Goal: Task Accomplishment & Management: Use online tool/utility

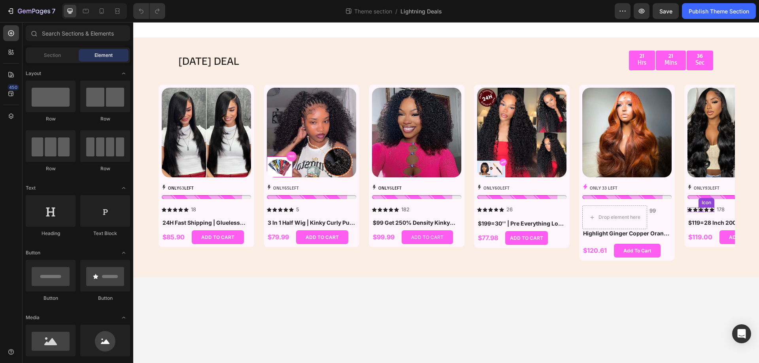
click at [701, 211] on icon at bounding box center [700, 210] width 5 height 4
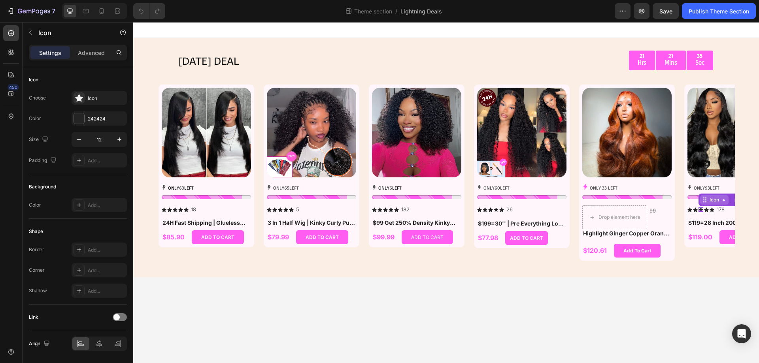
click at [709, 202] on div "Icon" at bounding box center [714, 199] width 28 height 9
click at [709, 189] on div "Icon List" at bounding box center [712, 185] width 28 height 13
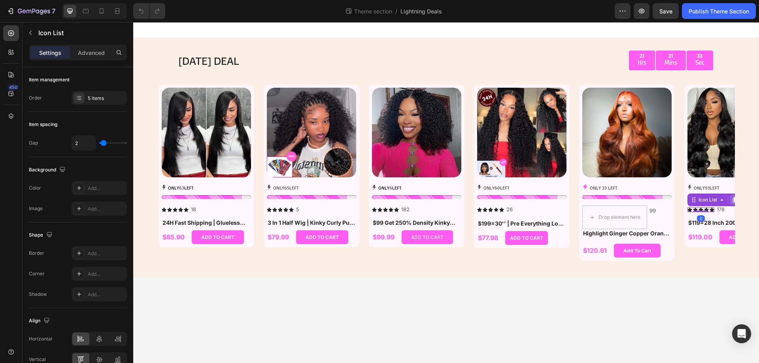
click at [733, 204] on div at bounding box center [734, 199] width 9 height 9
drag, startPoint x: 703, startPoint y: 204, endPoint x: 629, endPoint y: 217, distance: 74.6
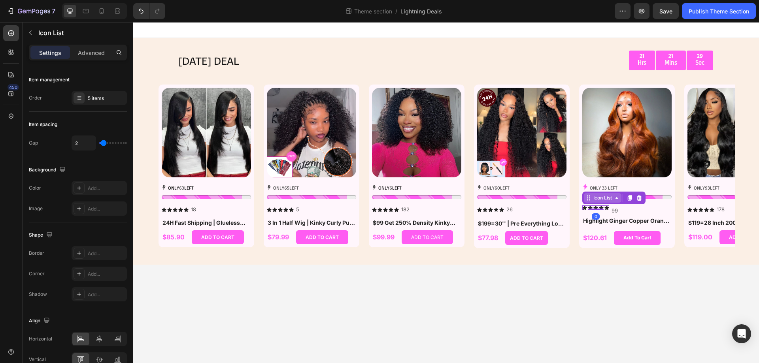
click at [606, 201] on div "Icon List" at bounding box center [603, 197] width 22 height 7
click at [603, 189] on div "Row 2 cols" at bounding box center [599, 183] width 34 height 13
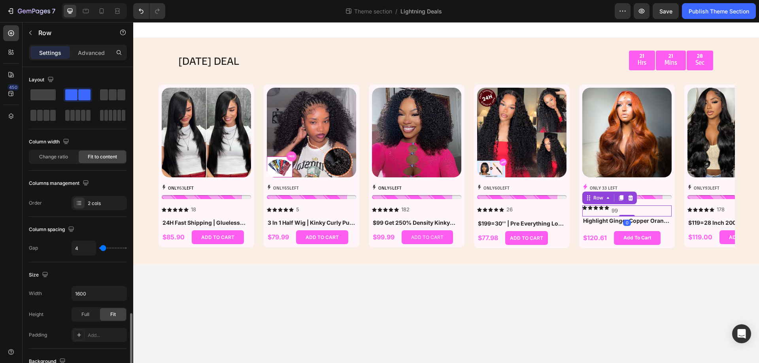
scroll to position [254, 0]
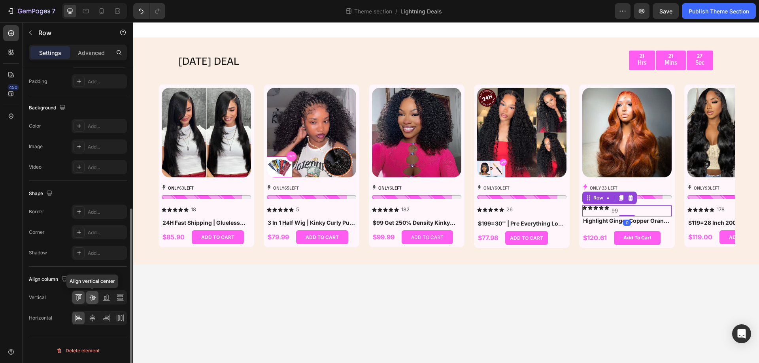
click at [96, 296] on icon at bounding box center [93, 298] width 8 height 8
click at [343, 314] on body "TODAY'S DEAL Text Block 21 Hrs 21 Mins 27 Sec Countdown Timer Row Row Product I…" at bounding box center [446, 192] width 626 height 341
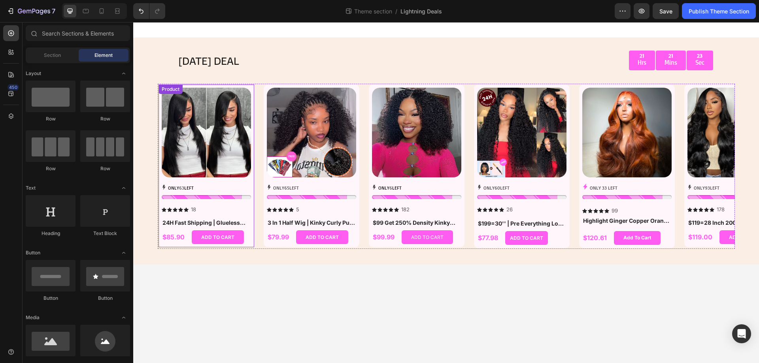
click at [207, 120] on img at bounding box center [206, 132] width 89 height 89
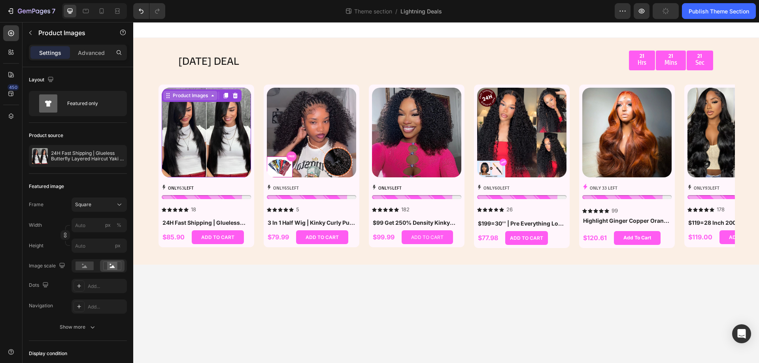
click at [194, 91] on div "Product Images" at bounding box center [190, 95] width 54 height 9
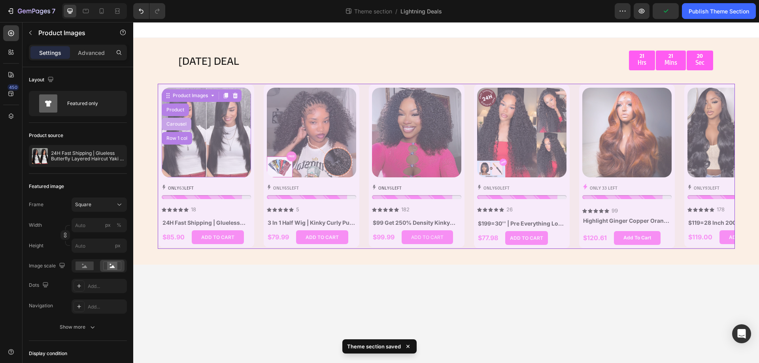
click at [177, 123] on div "Carousel" at bounding box center [176, 124] width 23 height 5
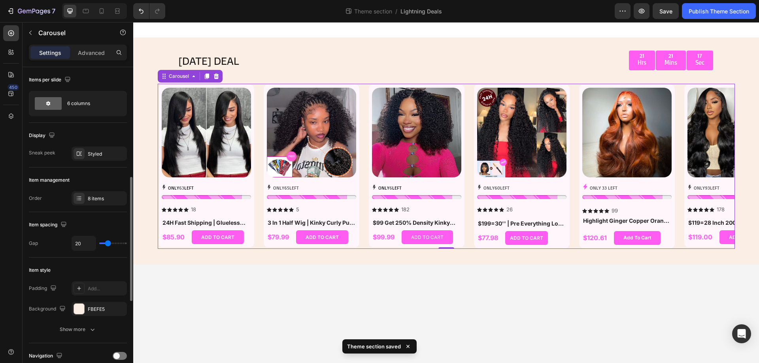
scroll to position [237, 0]
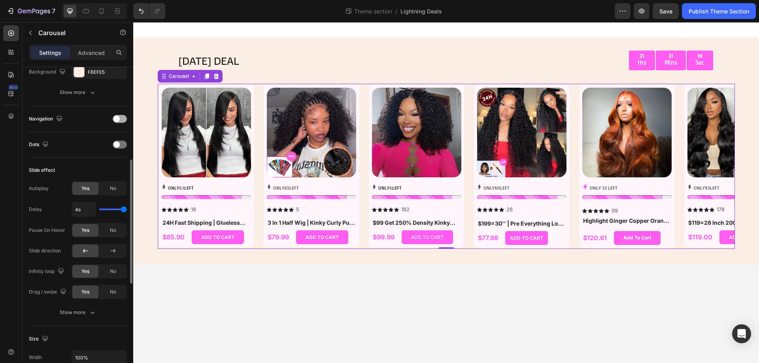
click at [121, 119] on div at bounding box center [120, 119] width 14 height 8
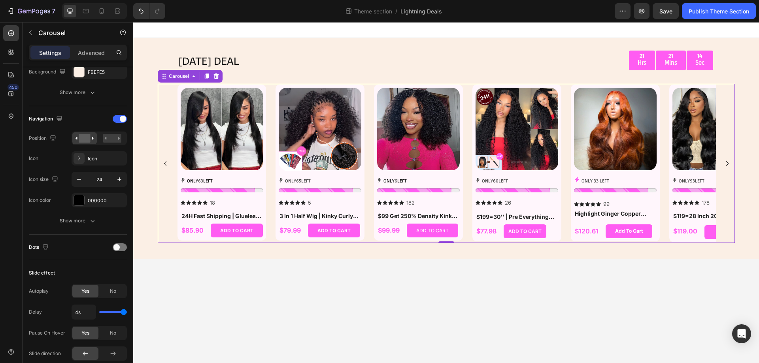
click at [725, 164] on icon "Carousel Next Arrow" at bounding box center [727, 163] width 9 height 9
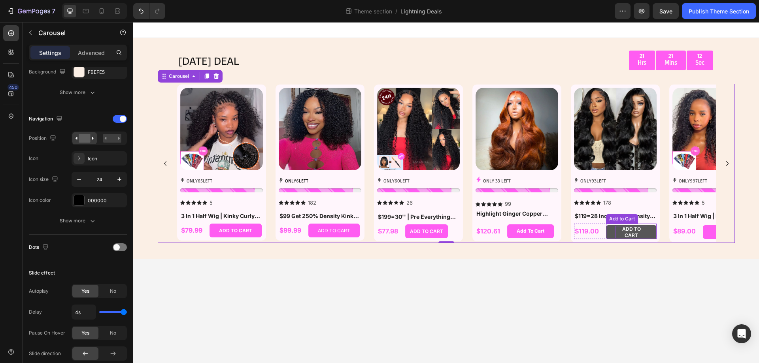
click at [628, 231] on div "ADD TO CART" at bounding box center [631, 232] width 32 height 12
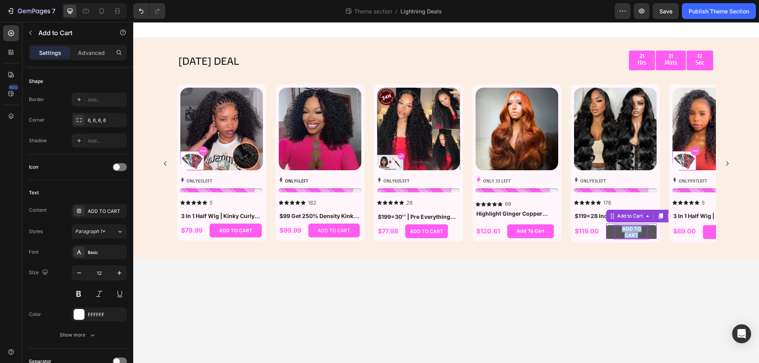
click at [628, 231] on p "ADD TO CART" at bounding box center [631, 232] width 32 height 12
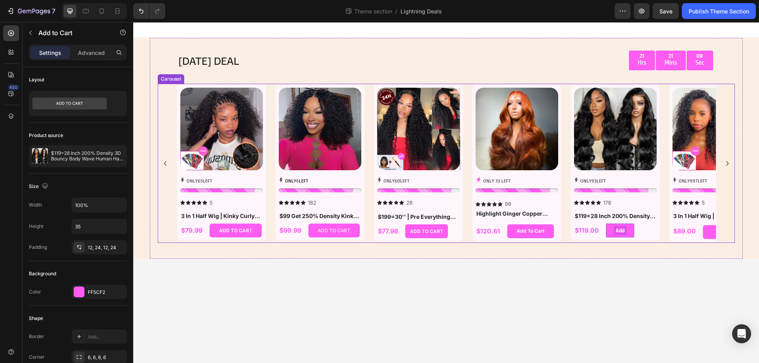
click at [606, 224] on button "Add" at bounding box center [620, 231] width 28 height 14
click at [606, 224] on button "Add to" at bounding box center [623, 231] width 35 height 14
click at [727, 161] on icon "Carousel Next Arrow" at bounding box center [727, 163] width 9 height 9
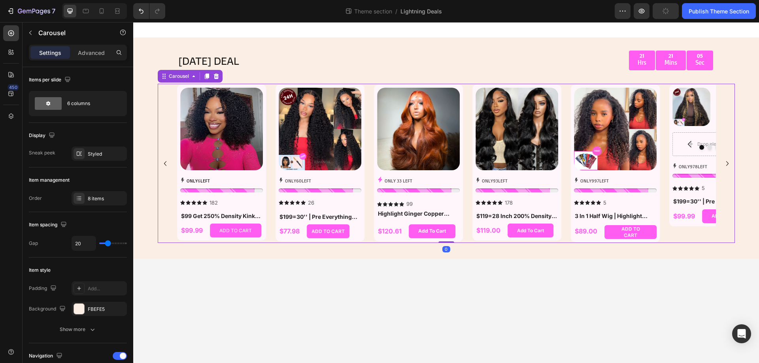
click at [727, 161] on icon "Carousel Next Arrow" at bounding box center [727, 163] width 9 height 9
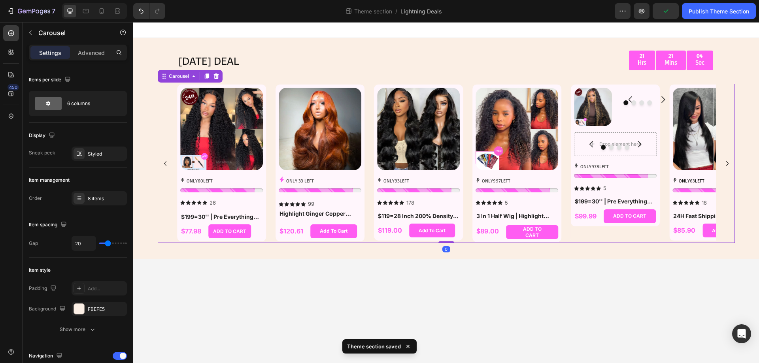
click at [727, 161] on icon "Carousel Next Arrow" at bounding box center [727, 163] width 9 height 9
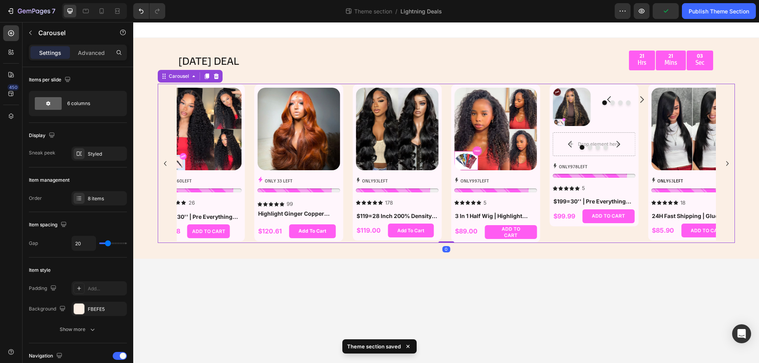
click at [727, 161] on icon "Carousel Next Arrow" at bounding box center [727, 163] width 9 height 9
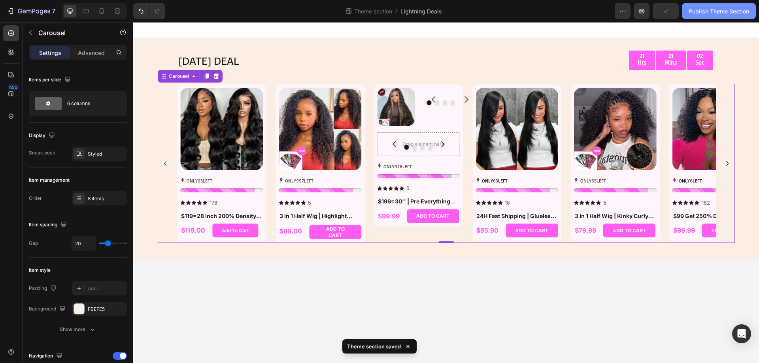
click at [710, 11] on div "Publish Theme Section" at bounding box center [719, 11] width 60 height 8
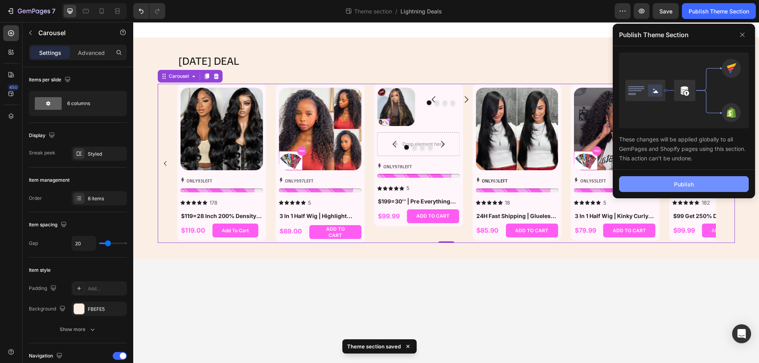
click at [666, 189] on button "Publish" at bounding box center [684, 184] width 130 height 16
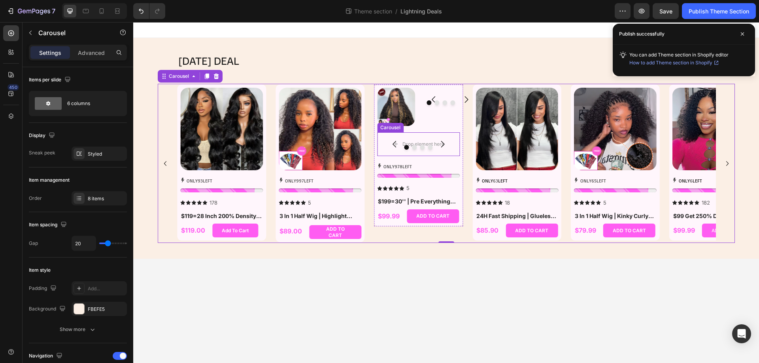
click at [443, 124] on div "Carousel" at bounding box center [441, 107] width 38 height 38
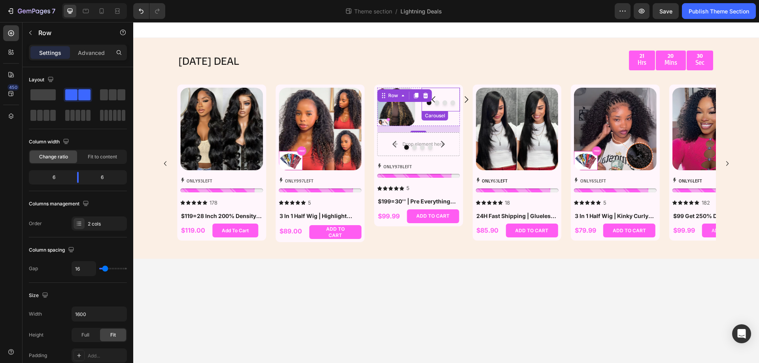
click at [445, 105] on button "Dot" at bounding box center [444, 102] width 5 height 5
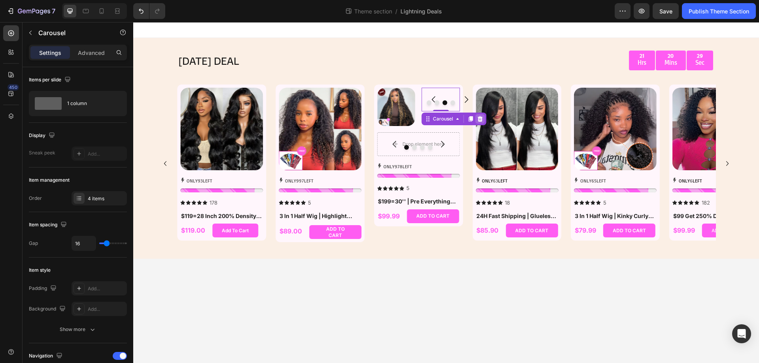
click at [480, 119] on icon at bounding box center [479, 119] width 5 height 6
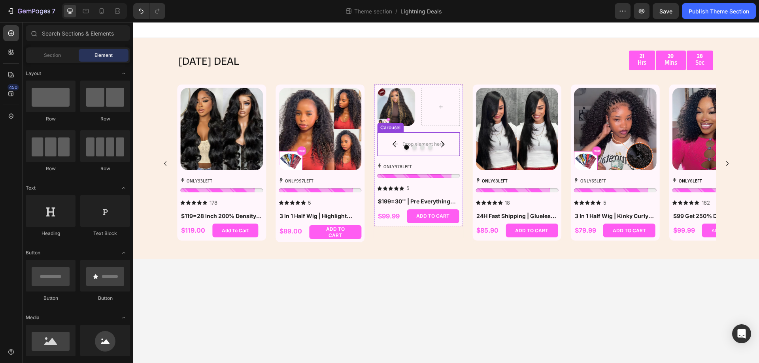
click at [436, 133] on button "Carousel Next Arrow" at bounding box center [442, 144] width 22 height 22
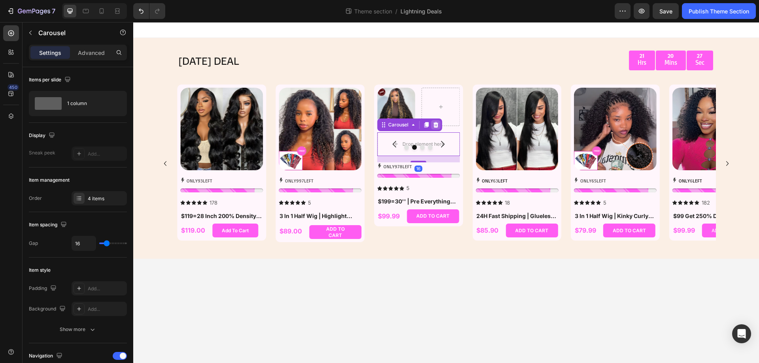
click at [435, 125] on icon at bounding box center [435, 125] width 6 height 6
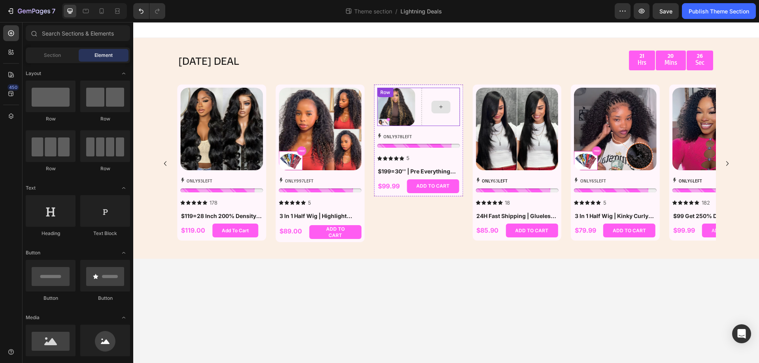
click at [432, 124] on div at bounding box center [441, 107] width 38 height 38
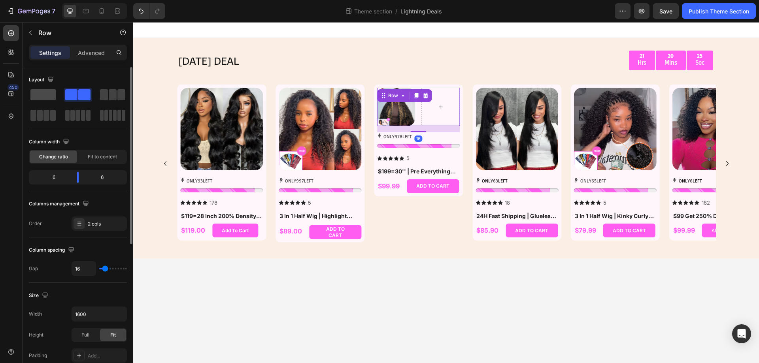
click at [56, 92] on div at bounding box center [43, 95] width 28 height 14
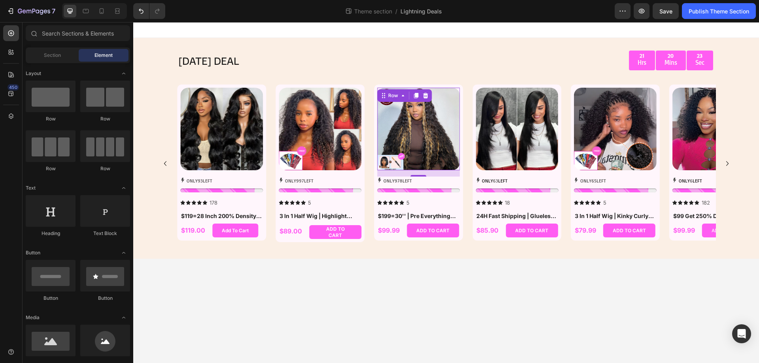
click at [504, 286] on body "TODAY'S DEAL Text Block 21 Hrs 20 Mins 23 Sec Countdown Timer Row Row Product I…" at bounding box center [446, 192] width 626 height 341
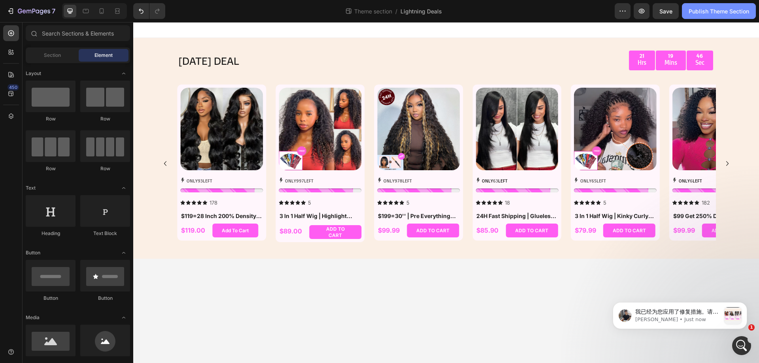
click at [694, 10] on div "Publish Theme Section" at bounding box center [719, 11] width 60 height 8
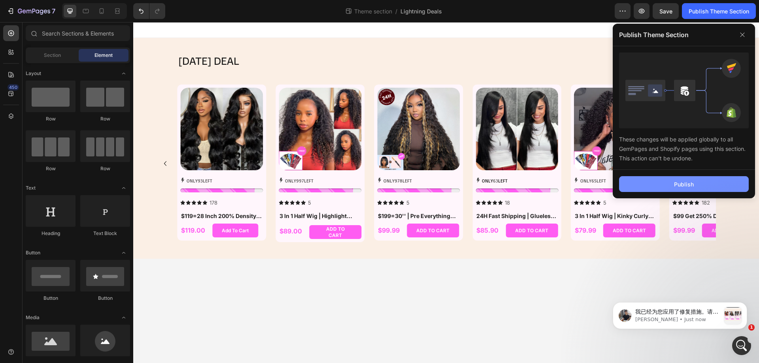
click at [645, 182] on button "Publish" at bounding box center [684, 184] width 130 height 16
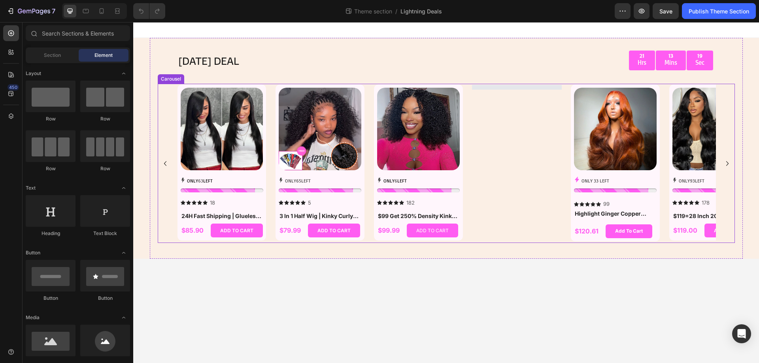
click at [726, 163] on icon "Carousel Next Arrow" at bounding box center [727, 163] width 9 height 9
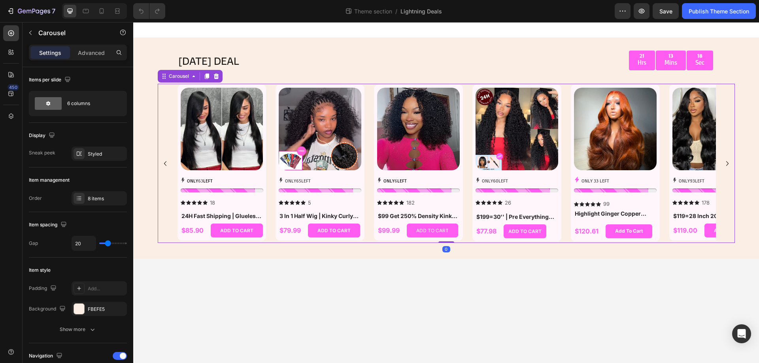
click at [726, 163] on icon "Carousel Next Arrow" at bounding box center [727, 163] width 9 height 9
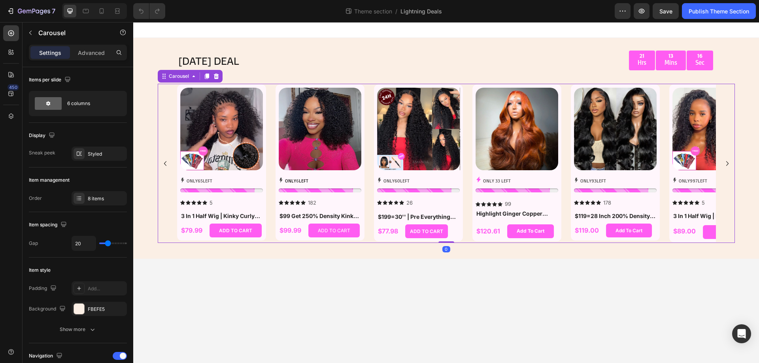
click at [726, 163] on icon "Carousel Next Arrow" at bounding box center [727, 163] width 9 height 9
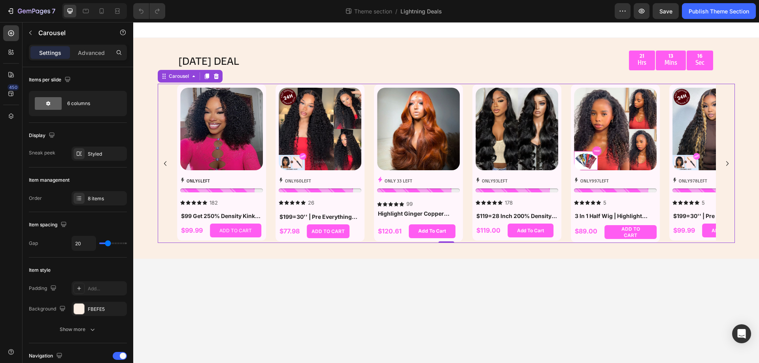
click at [726, 163] on icon "Carousel Next Arrow" at bounding box center [727, 163] width 9 height 9
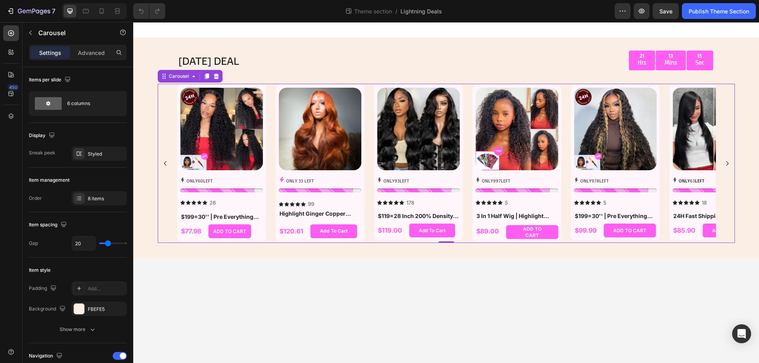
click at [726, 163] on icon "Carousel Next Arrow" at bounding box center [727, 163] width 9 height 9
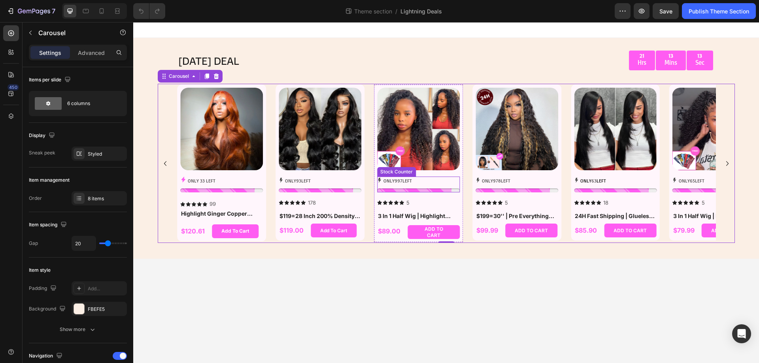
click at [396, 180] on span "997" at bounding box center [398, 181] width 8 height 6
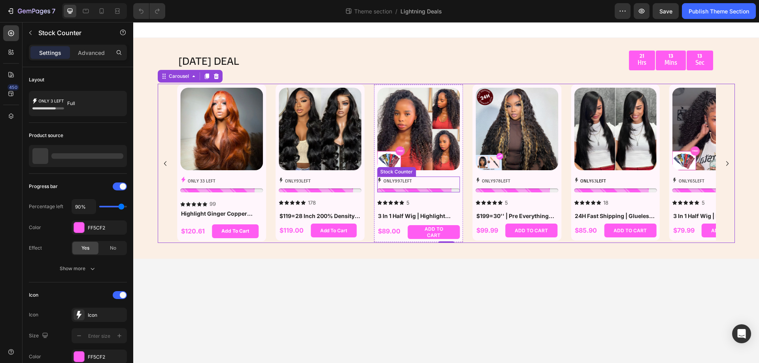
click at [396, 180] on span "997" at bounding box center [398, 181] width 8 height 6
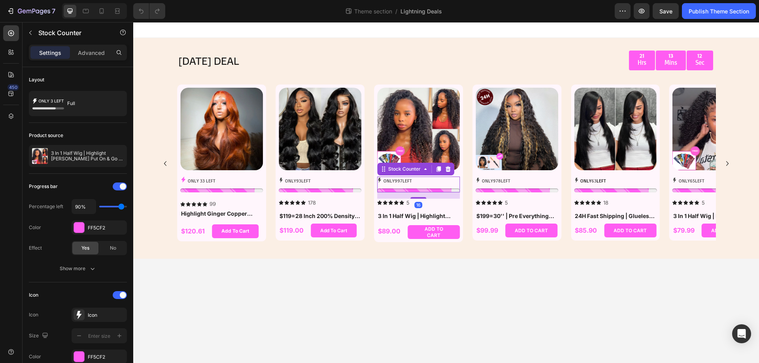
click at [398, 181] on span "997" at bounding box center [398, 181] width 8 height 6
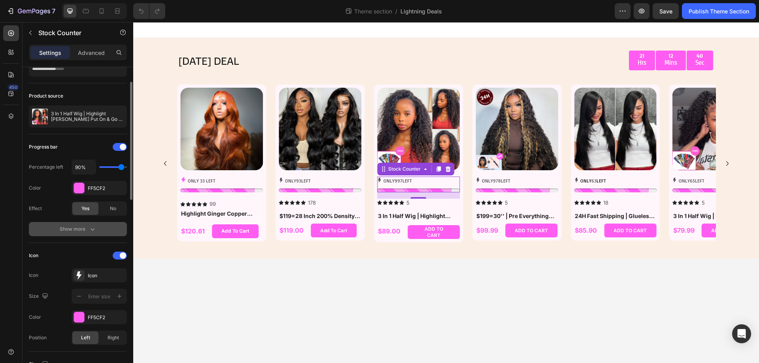
click at [77, 230] on div "Show more" at bounding box center [78, 229] width 37 height 8
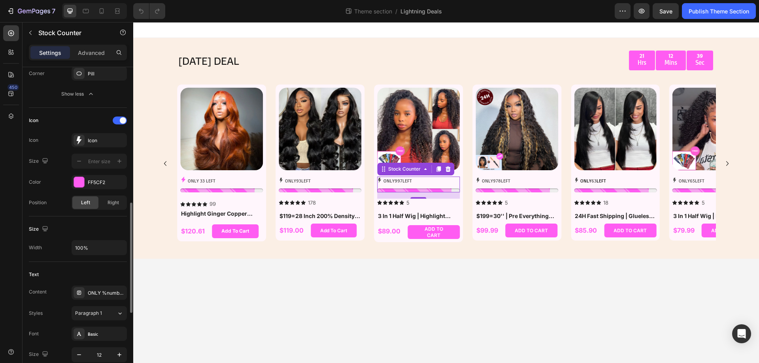
scroll to position [277, 0]
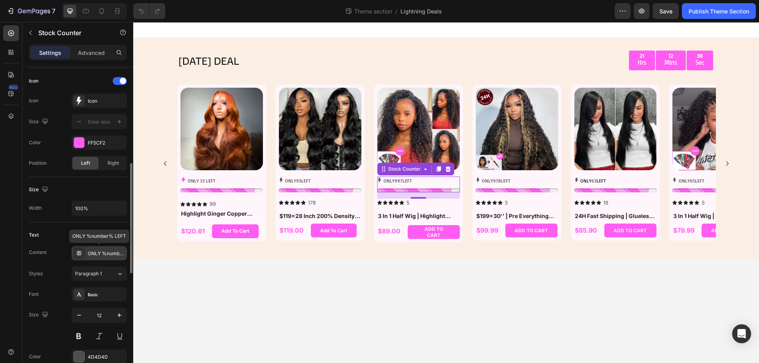
click at [93, 251] on div "ONLY %number% LEFT" at bounding box center [106, 253] width 37 height 7
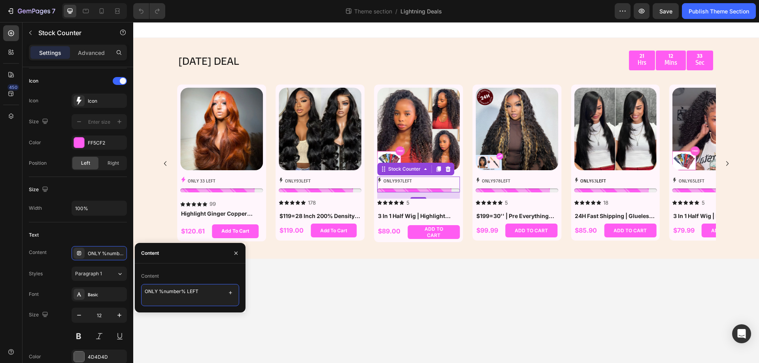
drag, startPoint x: 183, startPoint y: 291, endPoint x: 159, endPoint y: 291, distance: 24.5
click at [159, 291] on textarea "ONLY %number% LEFT" at bounding box center [190, 295] width 98 height 22
